Goal: Task Accomplishment & Management: Manage account settings

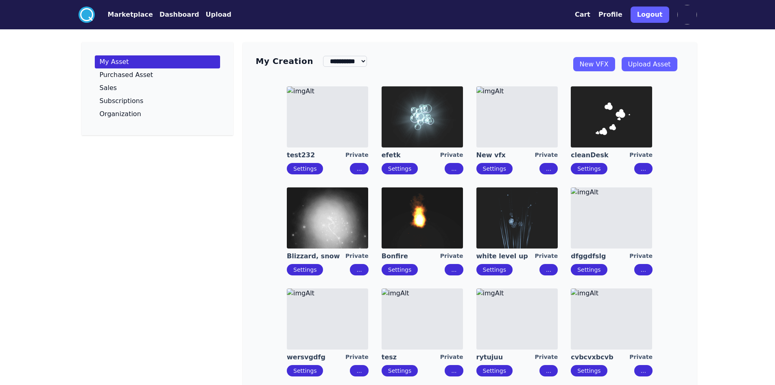
click at [321, 333] on img at bounding box center [327, 318] width 81 height 61
click at [590, 212] on img at bounding box center [611, 217] width 81 height 61
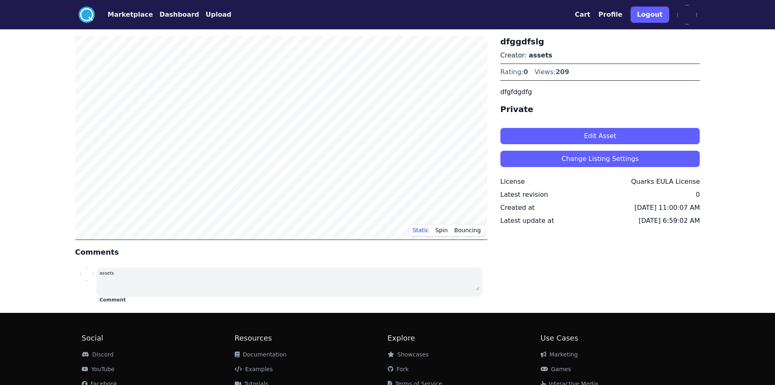
click at [635, 135] on button "Edit Asset" at bounding box center [600, 136] width 200 height 16
